Goal: Information Seeking & Learning: Compare options

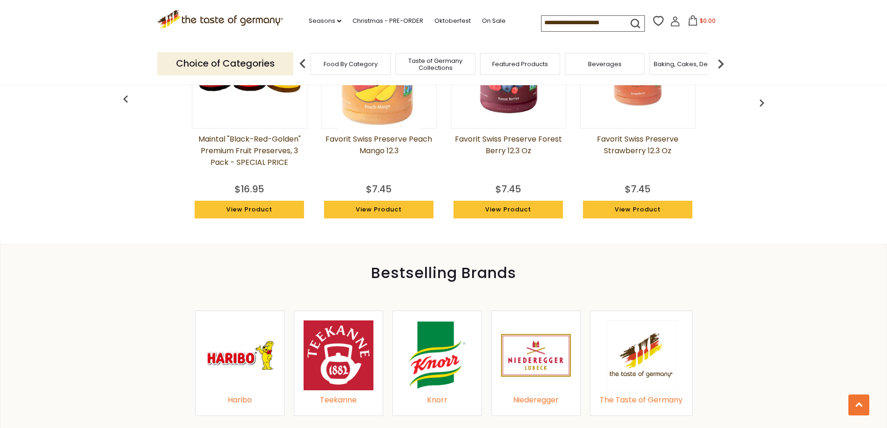
scroll to position [698, 0]
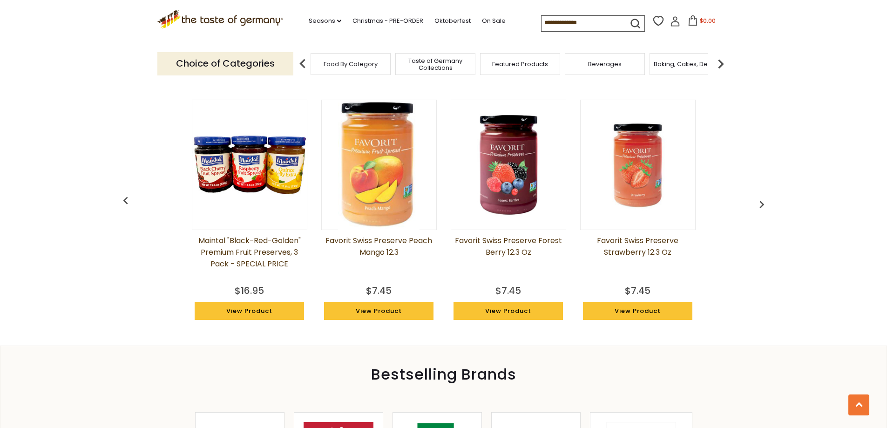
drag, startPoint x: 380, startPoint y: 171, endPoint x: 510, endPoint y: 149, distance: 131.7
click at [510, 149] on img at bounding box center [508, 165] width 115 height 115
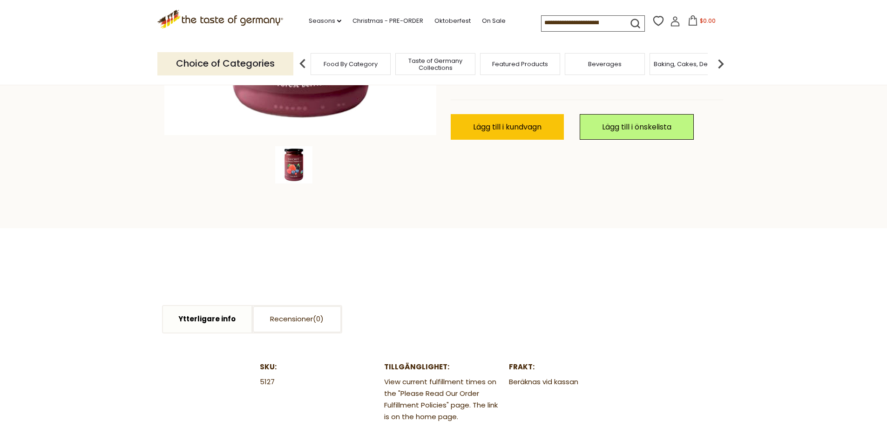
scroll to position [279, 0]
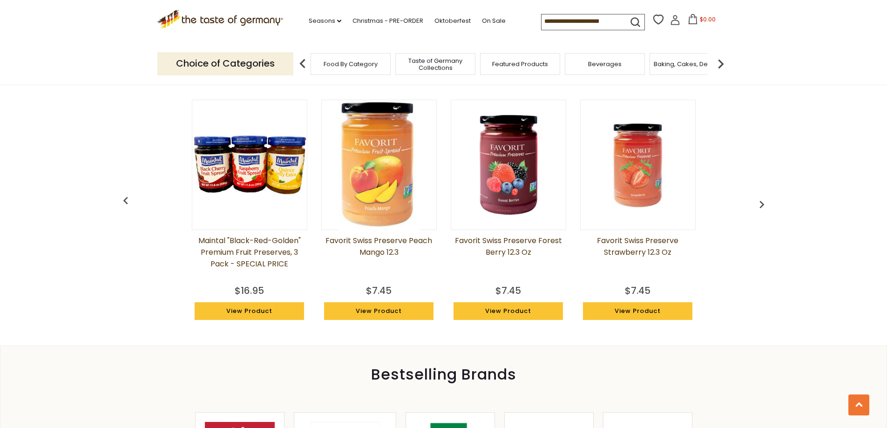
click at [641, 156] on img at bounding box center [638, 165] width 115 height 115
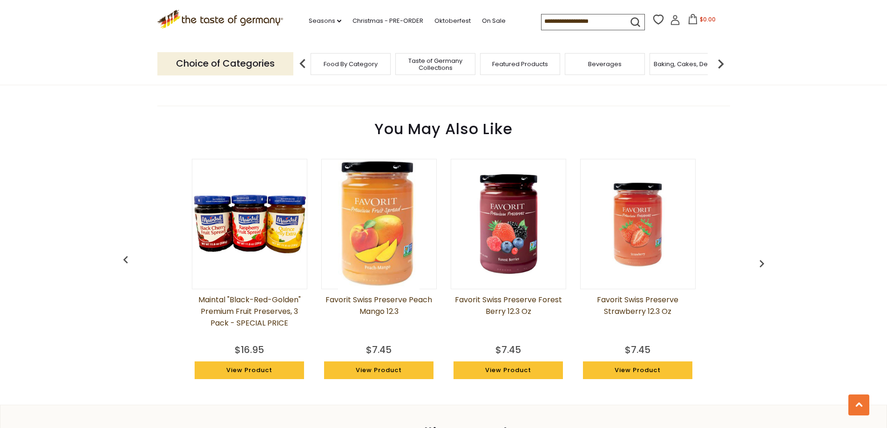
click at [376, 217] on img at bounding box center [378, 223] width 81 height 129
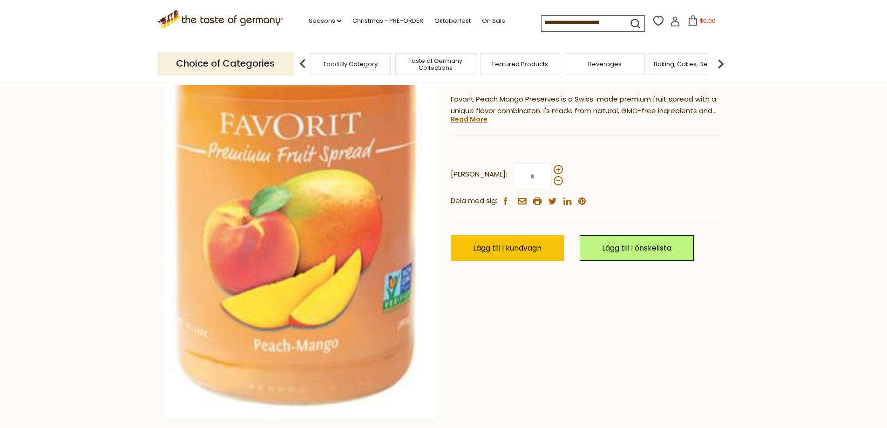
scroll to position [279, 0]
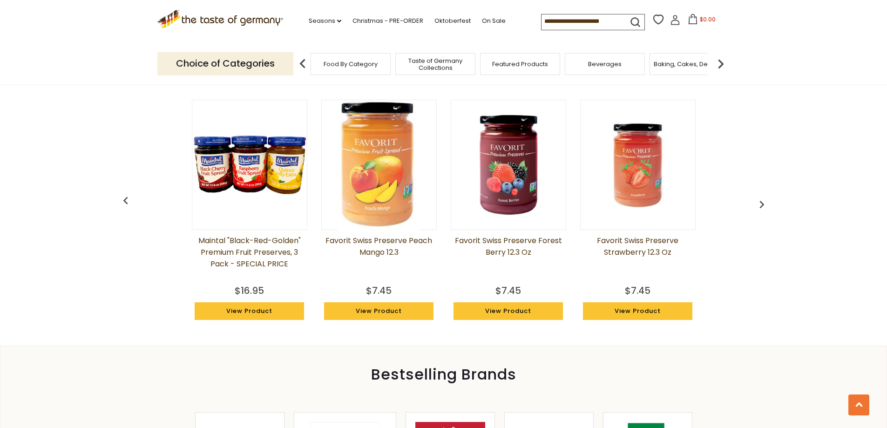
click at [759, 204] on img "button" at bounding box center [761, 204] width 15 height 15
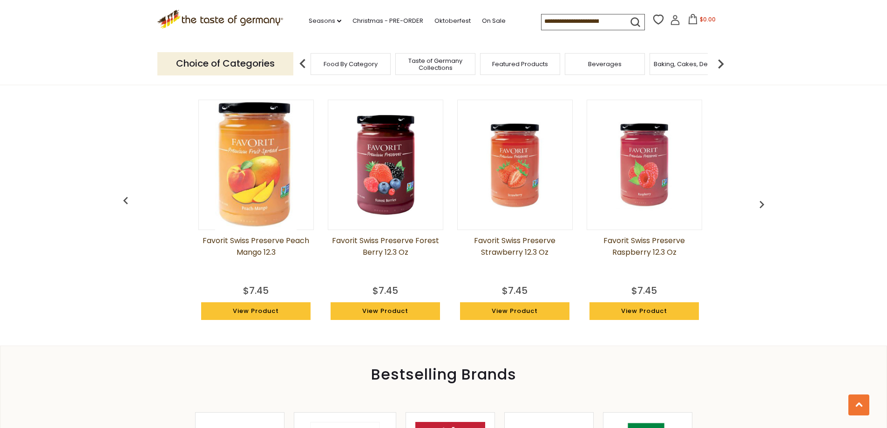
scroll to position [0, 129]
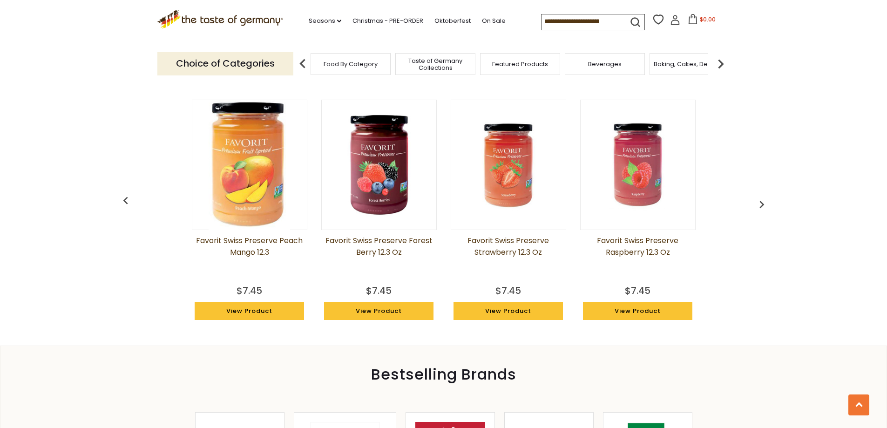
click at [638, 174] on img at bounding box center [638, 165] width 115 height 115
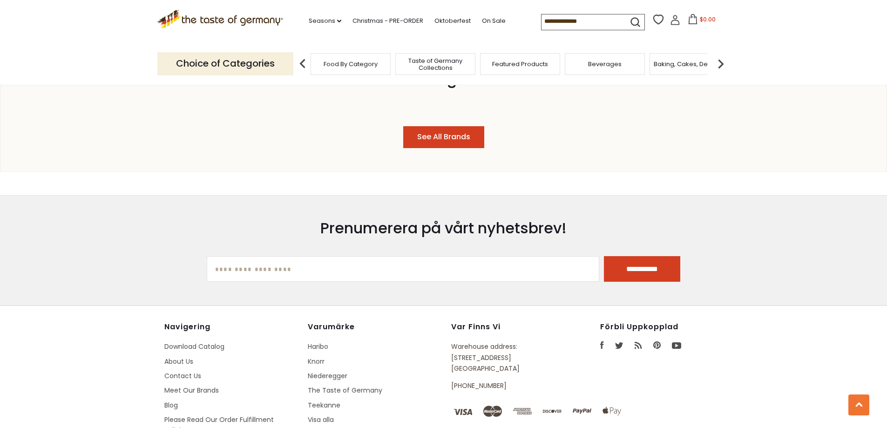
scroll to position [698, 0]
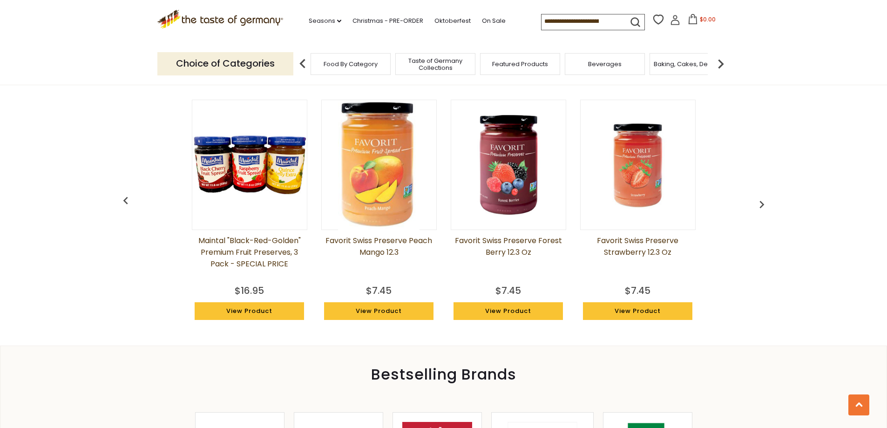
click at [765, 203] on img "button" at bounding box center [761, 204] width 15 height 15
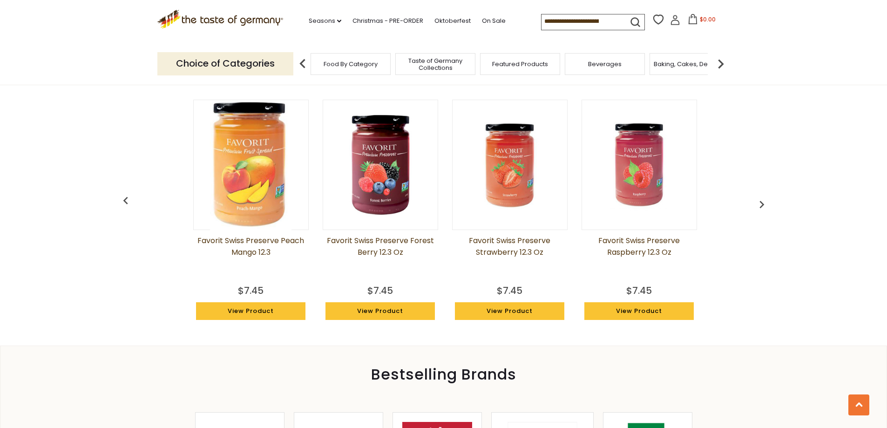
scroll to position [0, 129]
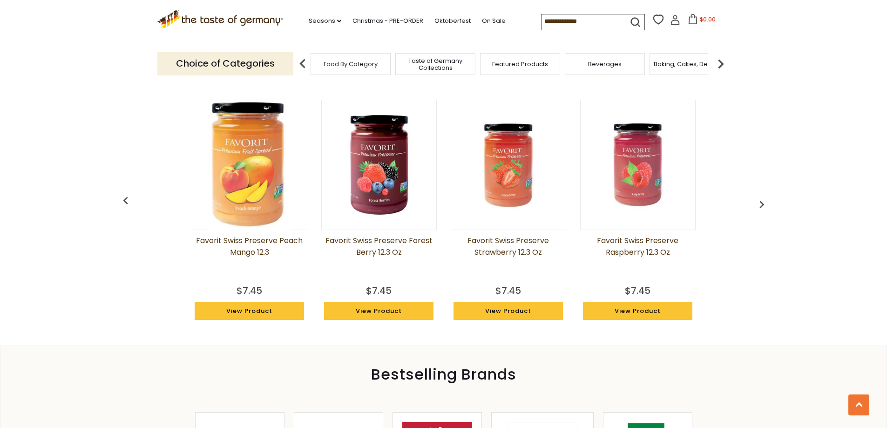
click at [765, 203] on img "button" at bounding box center [761, 204] width 15 height 15
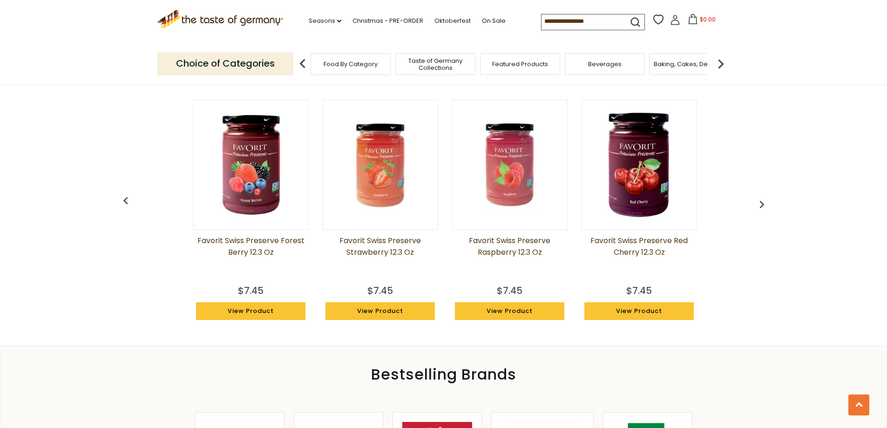
scroll to position [0, 259]
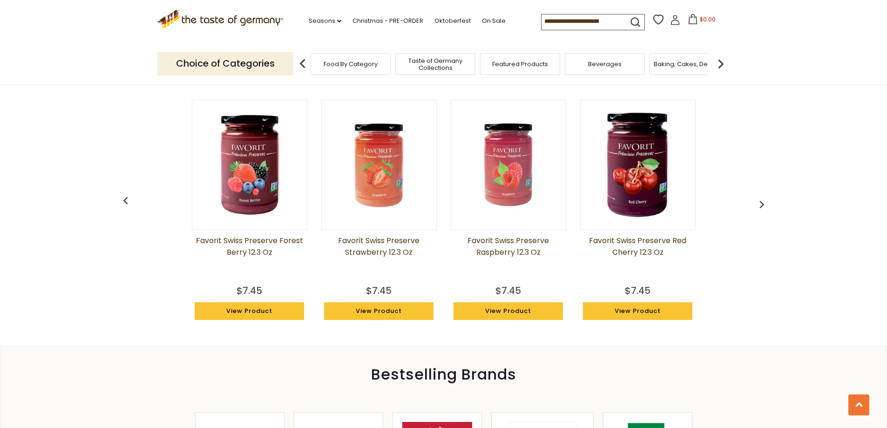
click at [647, 164] on img at bounding box center [638, 165] width 115 height 115
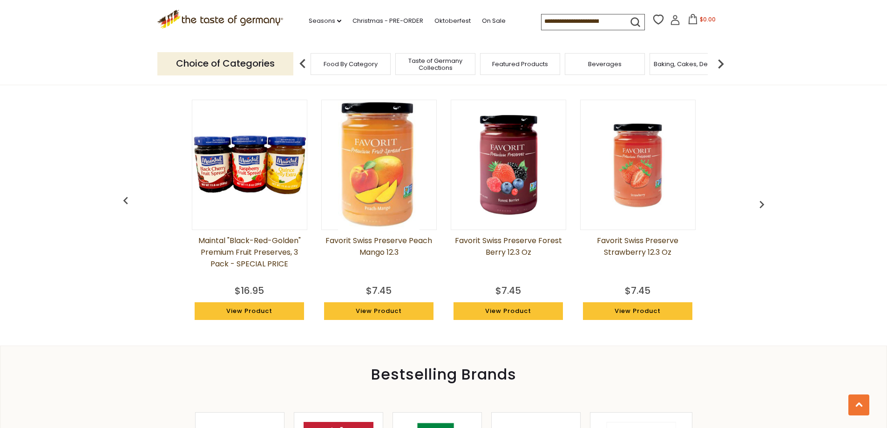
click at [762, 200] on img "button" at bounding box center [761, 204] width 15 height 15
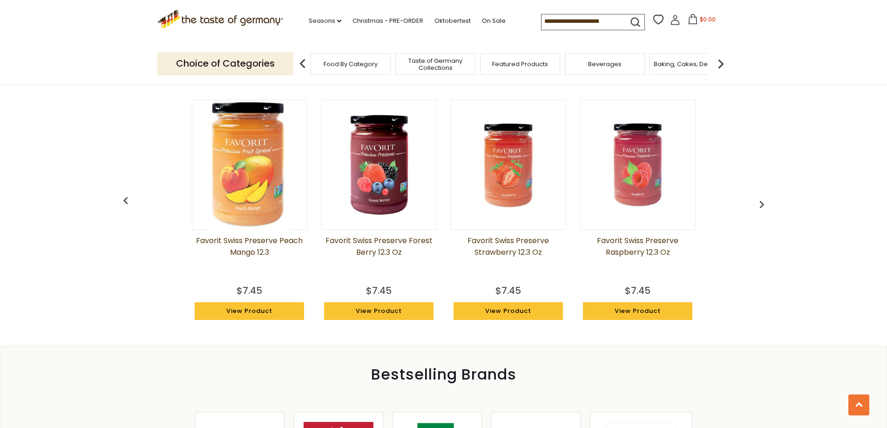
click at [762, 200] on img "button" at bounding box center [761, 204] width 15 height 15
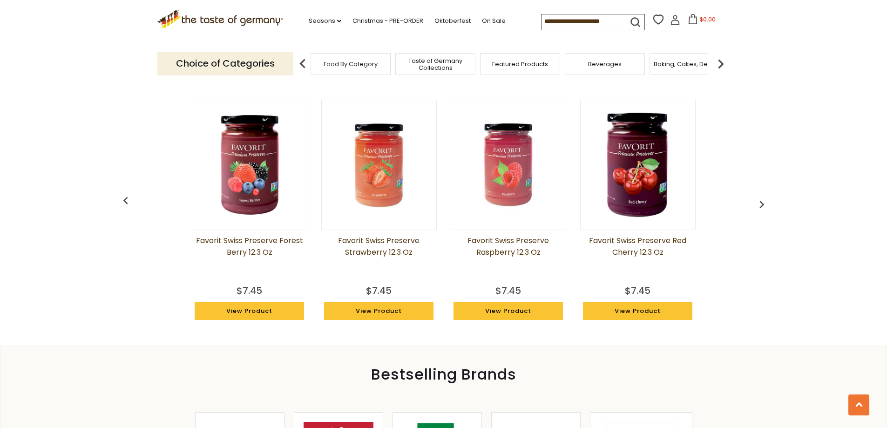
click at [762, 200] on img "button" at bounding box center [761, 204] width 15 height 15
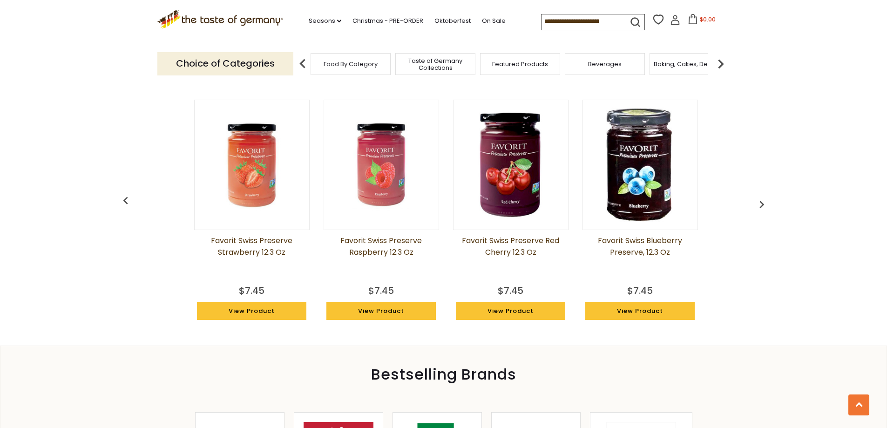
scroll to position [0, 388]
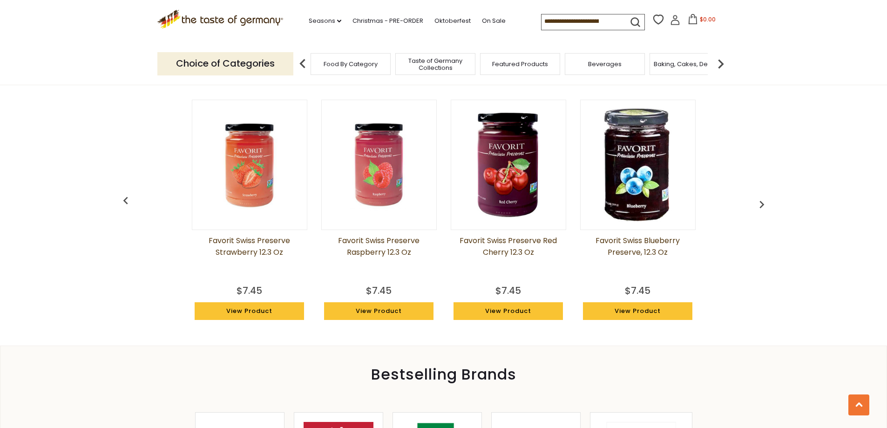
drag, startPoint x: 639, startPoint y: 170, endPoint x: 649, endPoint y: 140, distance: 31.4
click at [649, 140] on img at bounding box center [638, 165] width 115 height 115
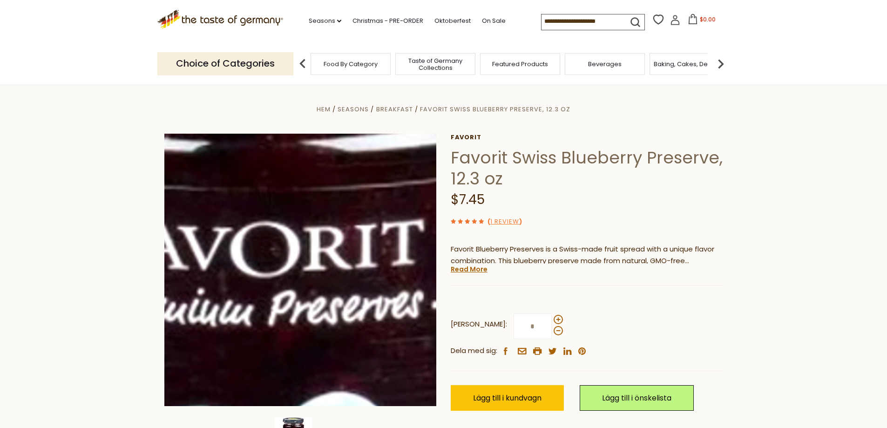
click at [309, 224] on img at bounding box center [300, 270] width 272 height 272
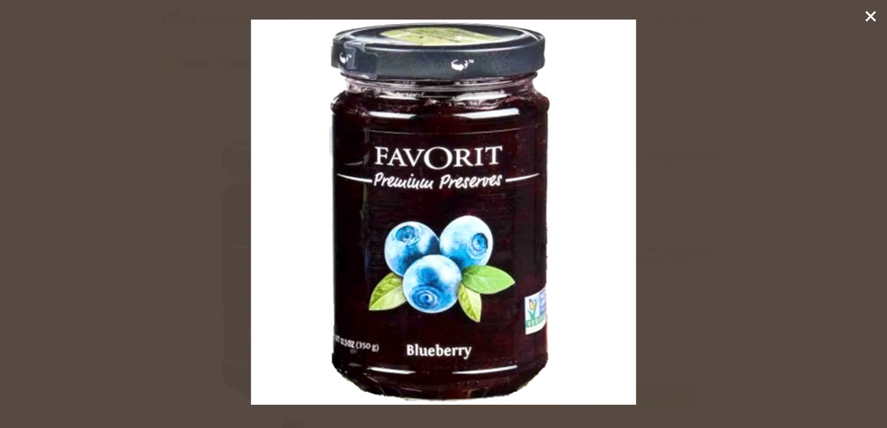
click at [871, 11] on icon at bounding box center [871, 16] width 14 height 14
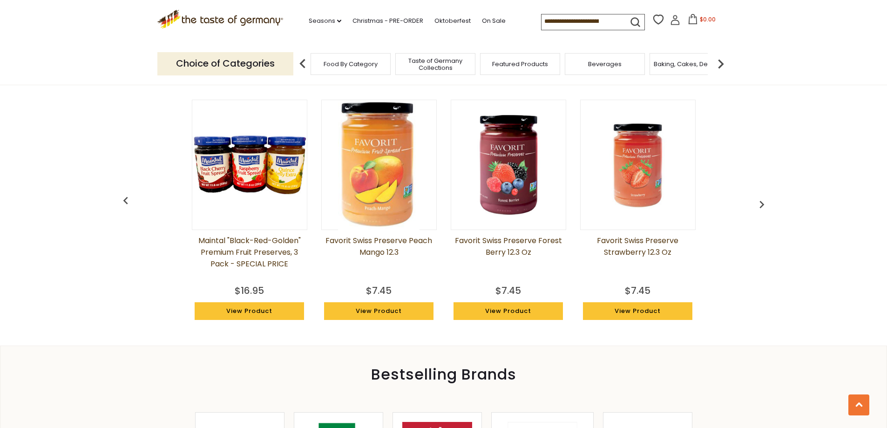
click at [761, 194] on button "button" at bounding box center [762, 202] width 20 height 20
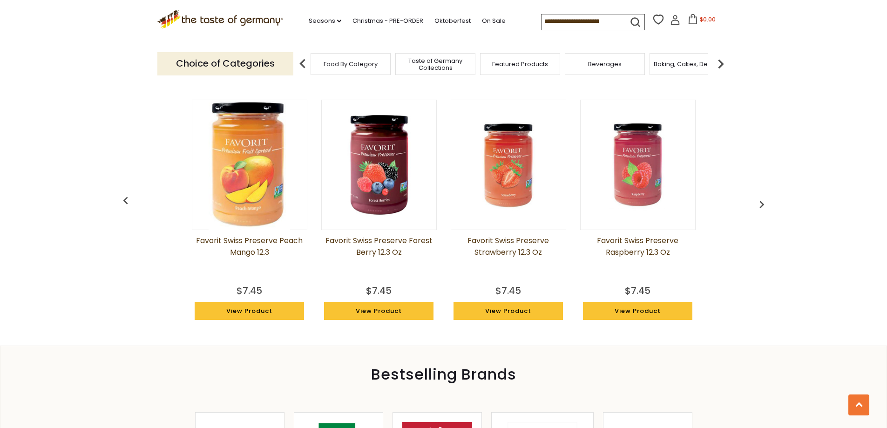
click at [761, 197] on img "button" at bounding box center [761, 204] width 15 height 15
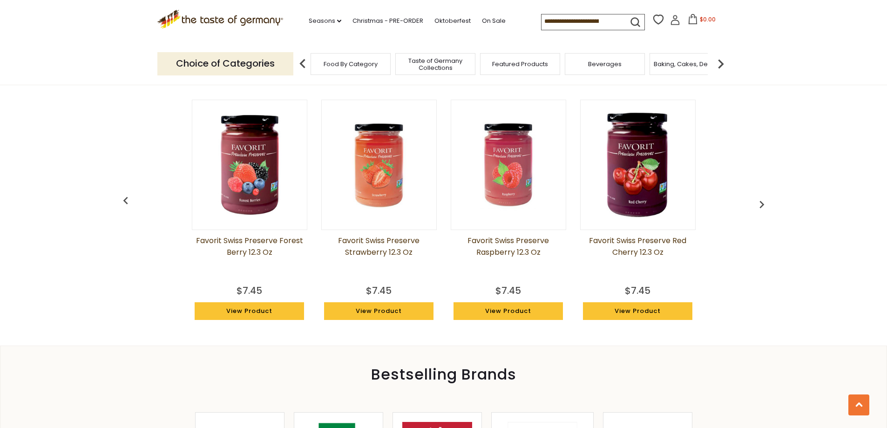
click at [761, 198] on img "button" at bounding box center [761, 204] width 15 height 15
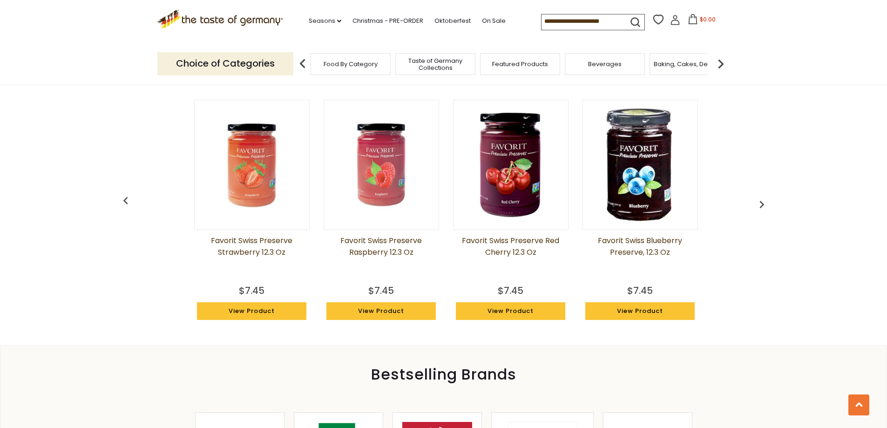
scroll to position [0, 388]
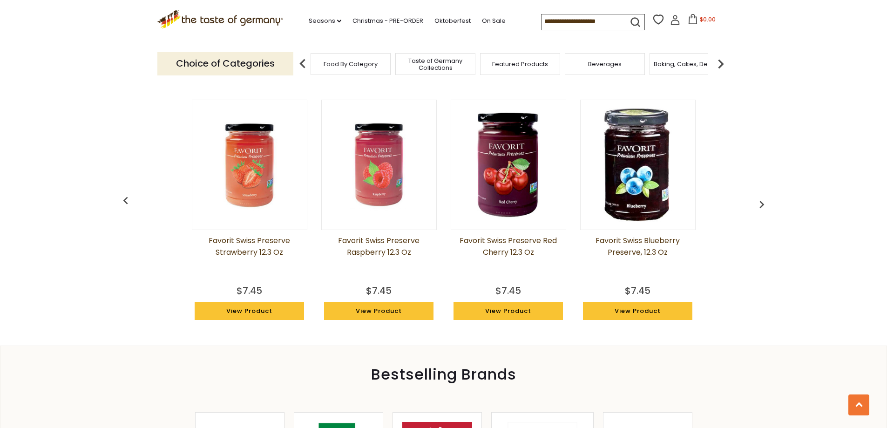
click at [761, 199] on img "button" at bounding box center [761, 204] width 15 height 15
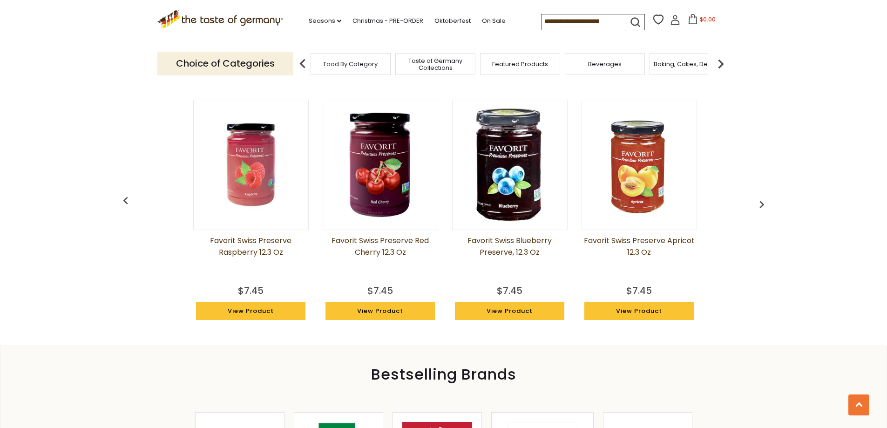
scroll to position [0, 518]
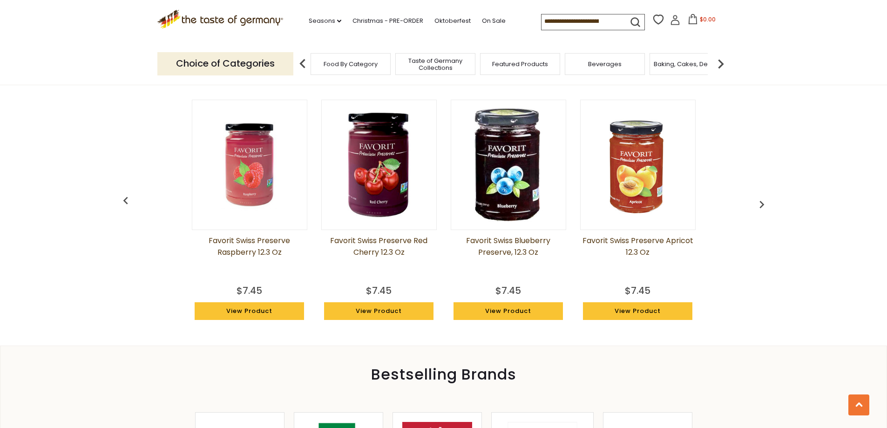
click at [761, 200] on img "button" at bounding box center [761, 204] width 15 height 15
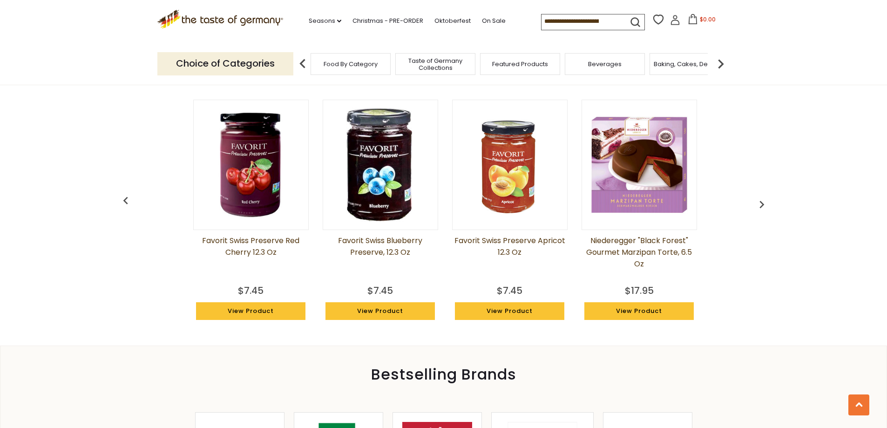
scroll to position [0, 647]
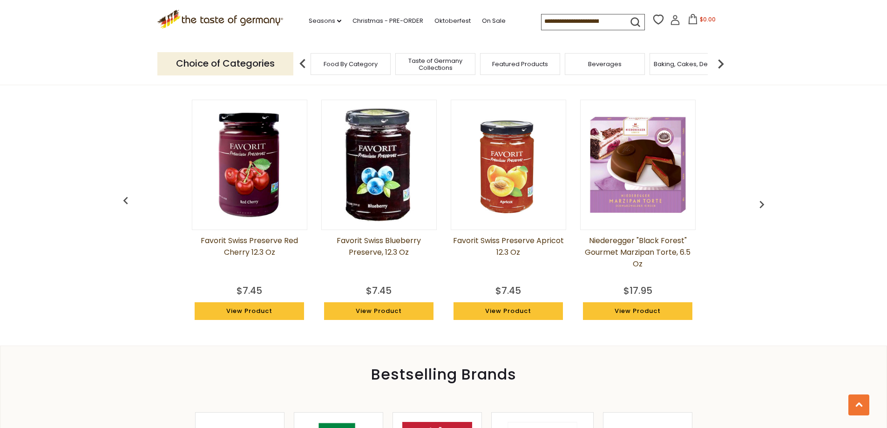
click at [503, 179] on img at bounding box center [508, 165] width 115 height 115
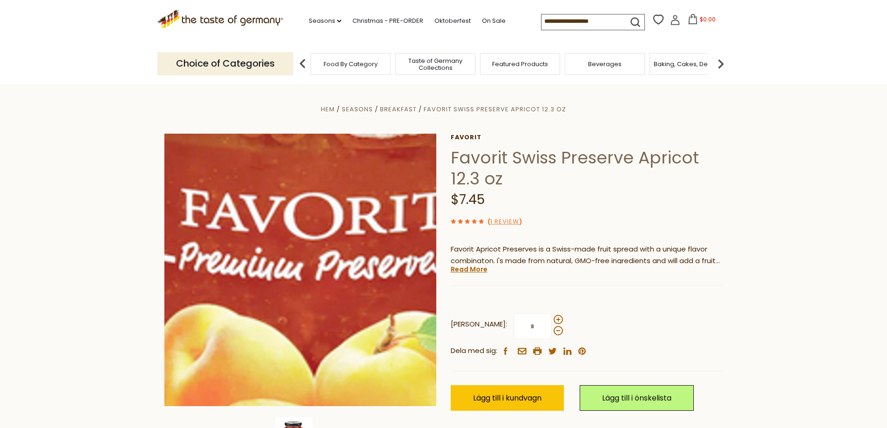
click at [294, 254] on img at bounding box center [300, 270] width 272 height 272
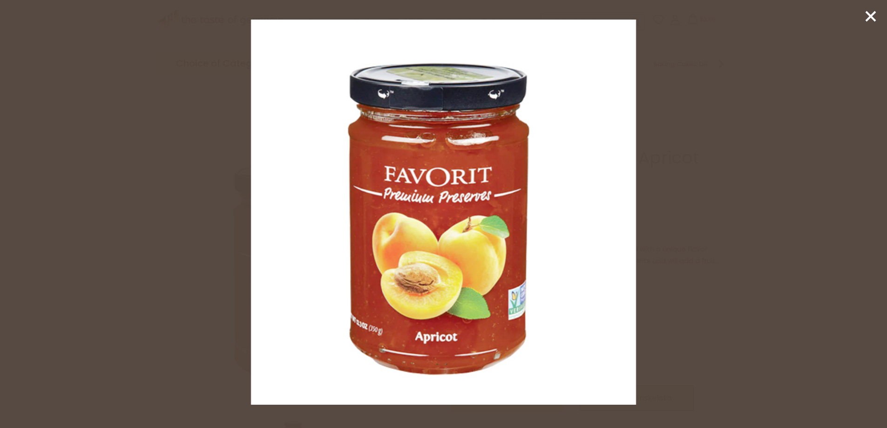
click at [873, 10] on icon at bounding box center [871, 16] width 14 height 14
